Goal: Navigation & Orientation: Go to known website

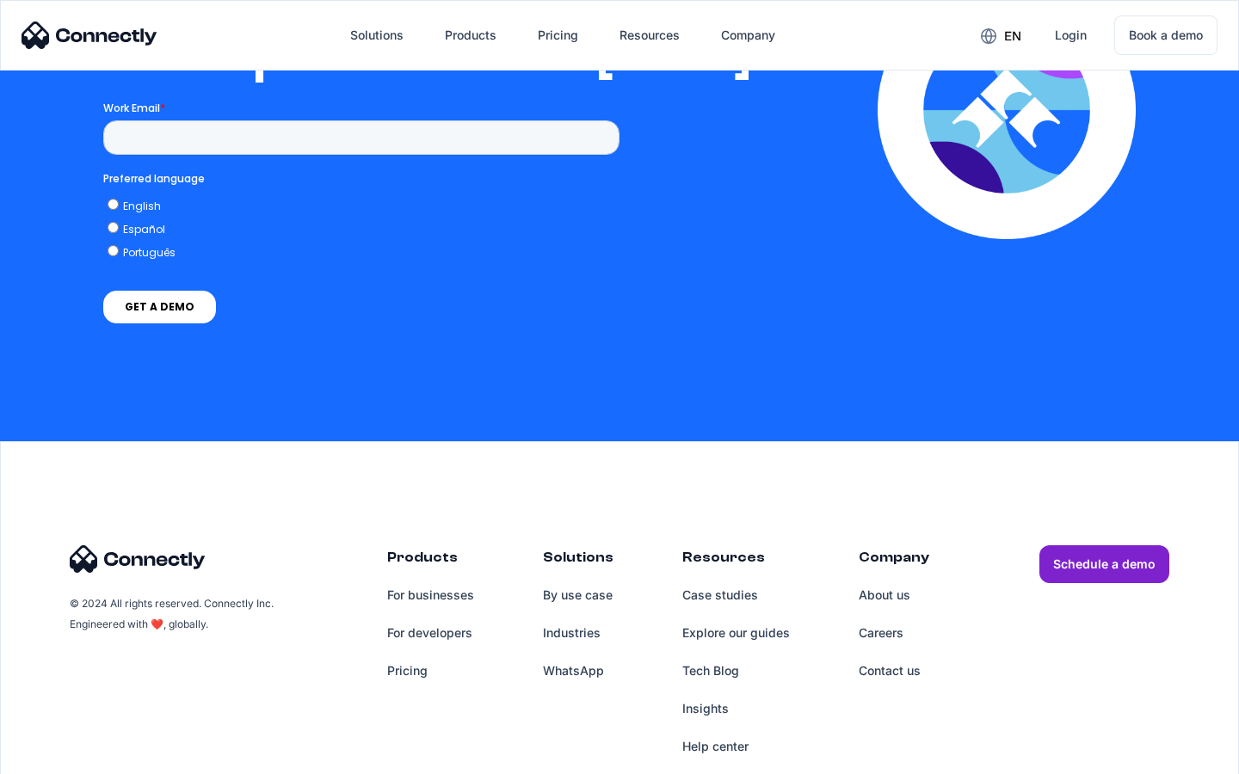
scroll to position [3499, 0]
